Goal: Find specific page/section: Find specific page/section

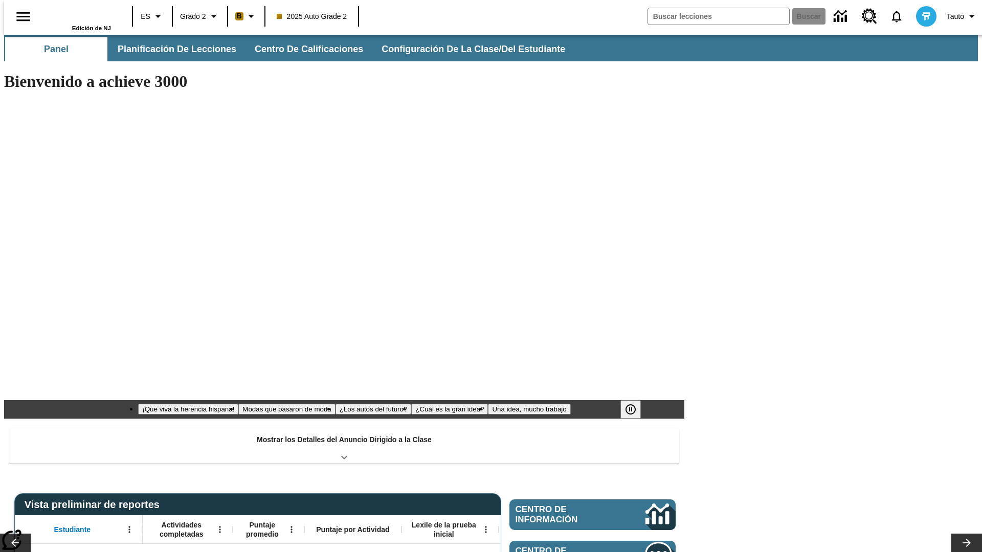
type input "-1"
click at [171, 49] on span "Planificación de lecciones" at bounding box center [177, 49] width 119 height 12
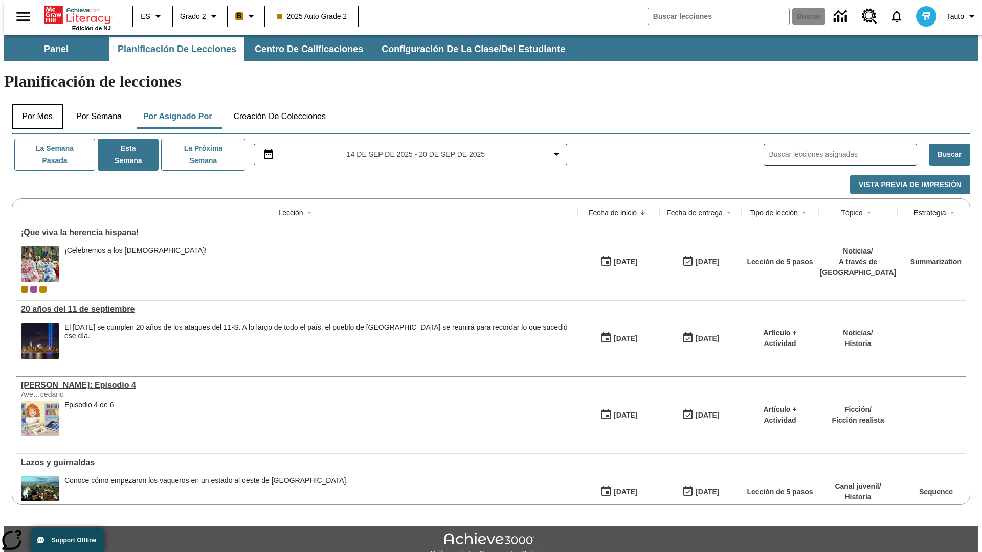
click at [33, 104] on button "Por mes" at bounding box center [37, 116] width 51 height 25
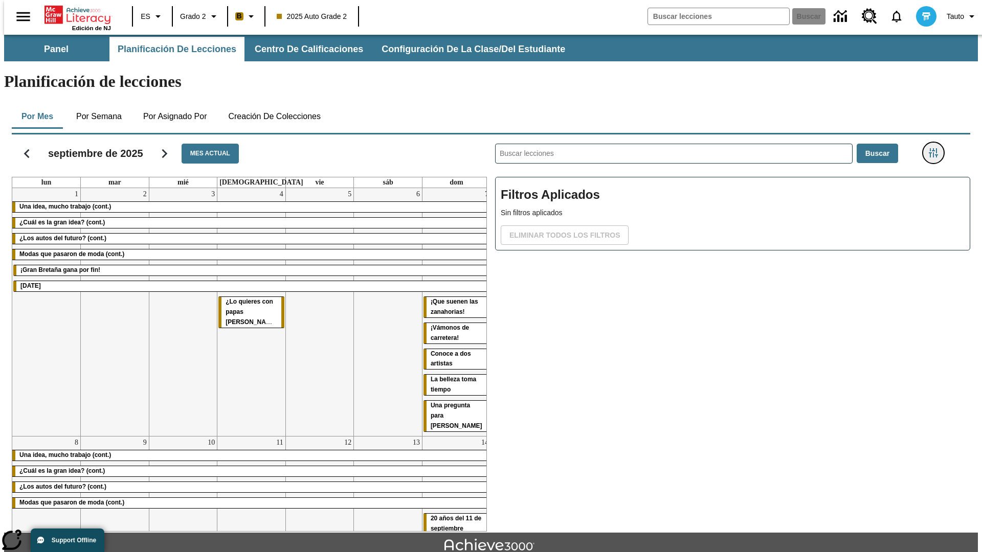
click at [936, 148] on icon "Menú lateral de filtros" at bounding box center [932, 152] width 9 height 9
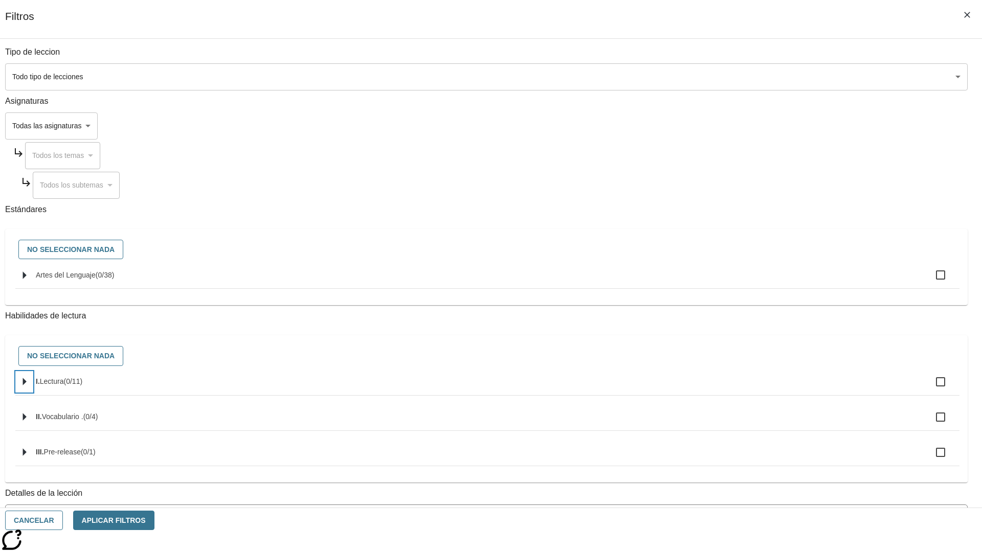
click at [27, 386] on icon "Seleccione habilidades" at bounding box center [25, 382] width 4 height 8
click at [63, 520] on button "Cancelar" at bounding box center [34, 521] width 58 height 20
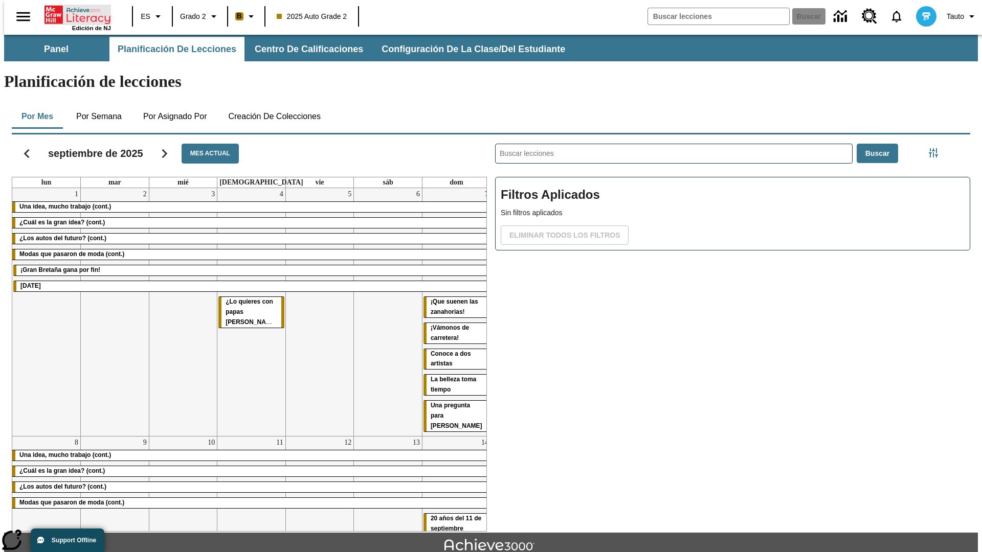
click at [74, 14] on icon "Portada" at bounding box center [78, 15] width 68 height 20
